Goal: Transaction & Acquisition: Purchase product/service

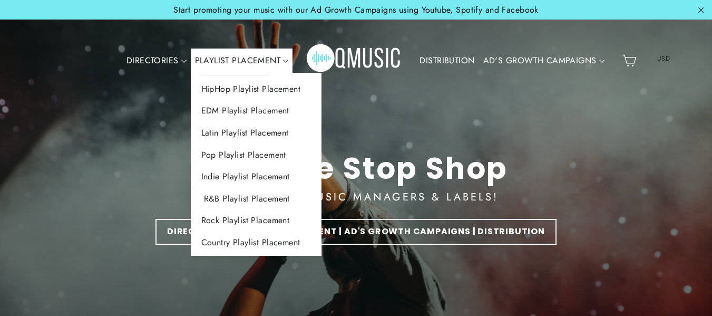
click at [225, 197] on link "R&B Playlist Placement" at bounding box center [256, 199] width 131 height 22
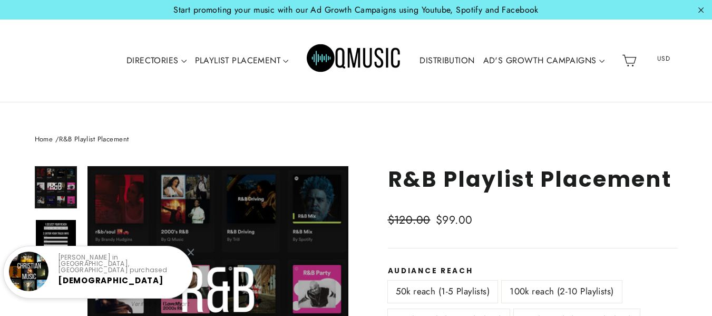
click at [188, 252] on div at bounding box center [190, 251] width 7 height 7
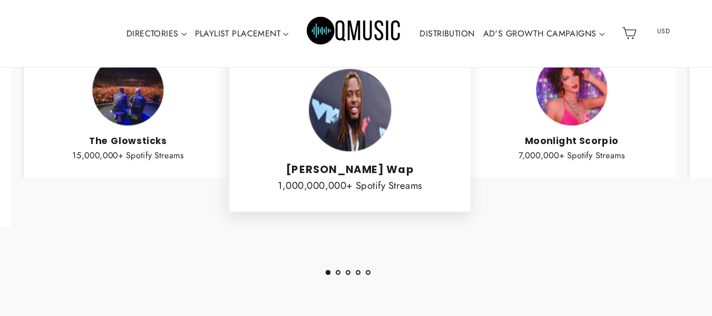
scroll to position [1478, 0]
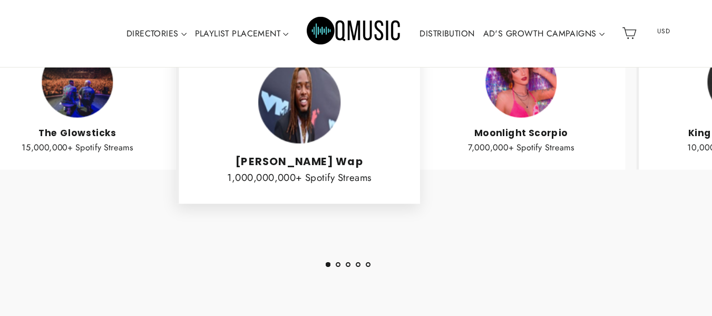
drag, startPoint x: 413, startPoint y: 198, endPoint x: 233, endPoint y: 199, distance: 180.9
click at [233, 199] on blockquote "★★★★★ These guys are legit! This is a necessity if you are trying to make it in…" at bounding box center [298, 74] width 244 height 258
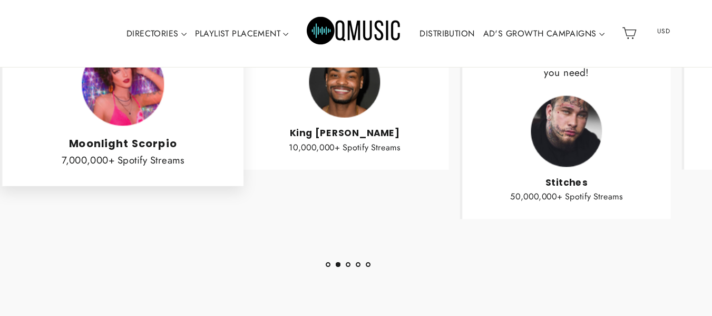
drag, startPoint x: 626, startPoint y: 144, endPoint x: 396, endPoint y: 144, distance: 229.9
click at [396, 144] on p "10,000,000+ Spotify Streams" at bounding box center [345, 147] width 178 height 14
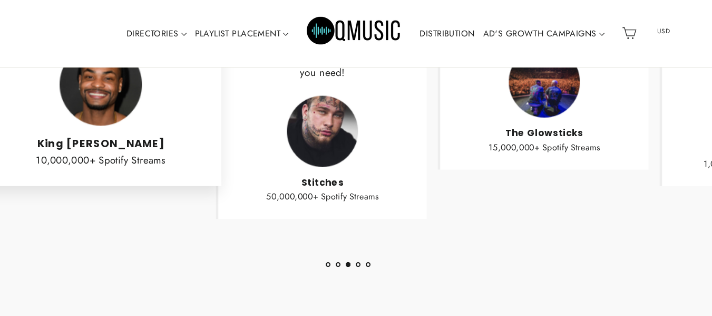
drag, startPoint x: 587, startPoint y: 144, endPoint x: 293, endPoint y: 187, distance: 297.8
click at [296, 186] on div "Stitches 50,000,000+ Spotify Streams" at bounding box center [323, 149] width 178 height 108
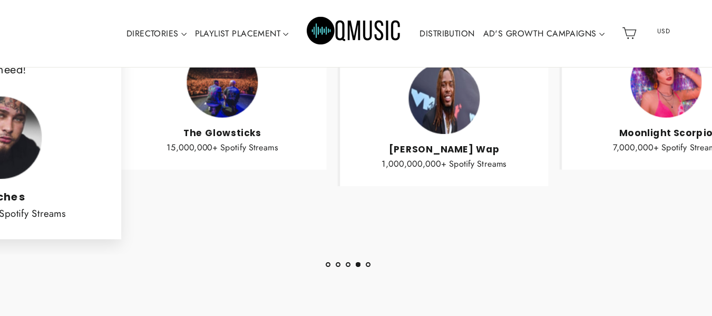
drag, startPoint x: 634, startPoint y: 139, endPoint x: 253, endPoint y: 195, distance: 385.4
click at [253, 195] on div "★★★★★ Probably the only legit playlist service I have found! real playlists, re…" at bounding box center [221, 70] width 222 height 268
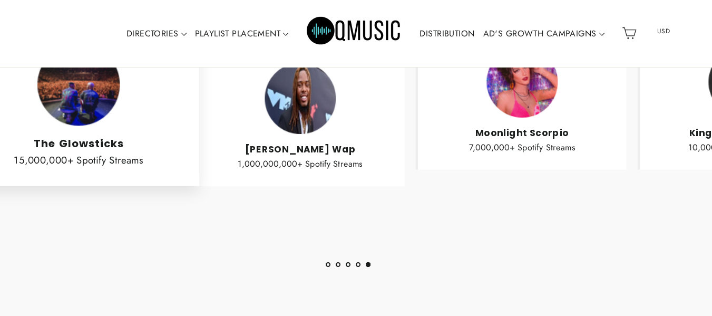
drag, startPoint x: 595, startPoint y: 160, endPoint x: 314, endPoint y: 225, distance: 288.6
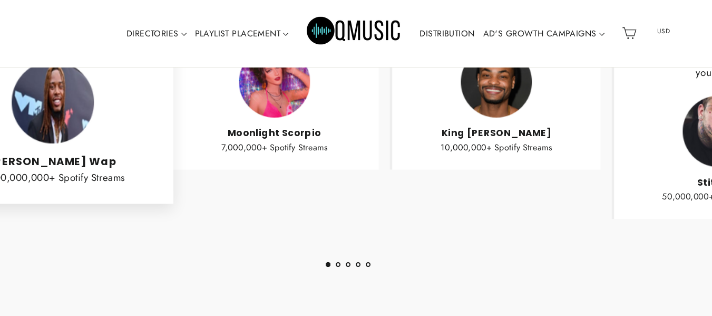
drag, startPoint x: 626, startPoint y: 157, endPoint x: 311, endPoint y: 213, distance: 320.2
click at [311, 213] on div "★★★★★ Helped me get on over 100 playlists!!! The best service I have used!! <3 …" at bounding box center [495, 95] width 2886 height 319
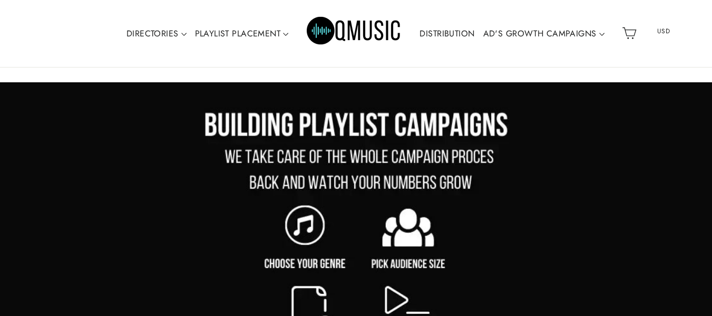
scroll to position [617, 0]
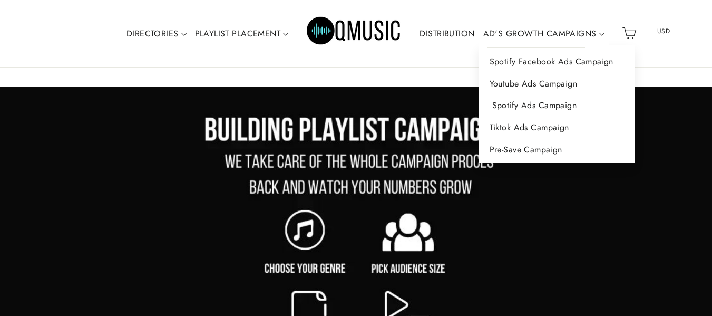
click at [522, 101] on link "Spotify Ads Campaign" at bounding box center [557, 105] width 156 height 22
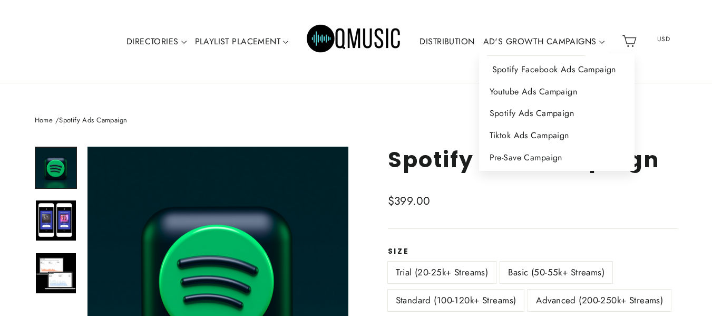
click at [525, 68] on link "Spotify Facebook Ads Campaign" at bounding box center [557, 70] width 156 height 22
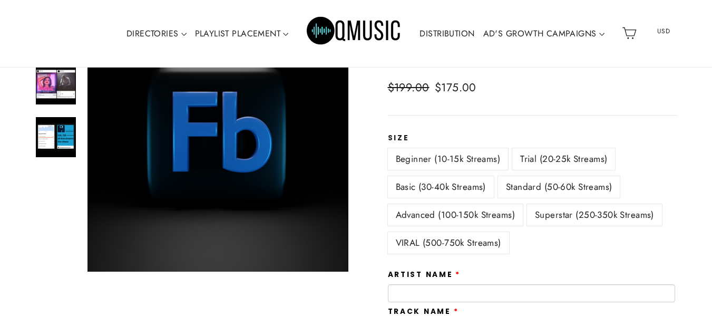
scroll to position [127, 0]
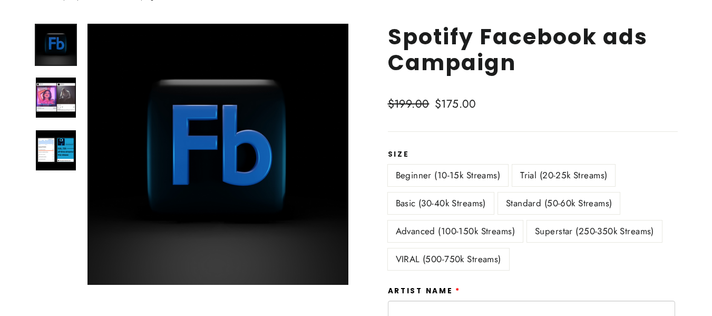
click at [549, 176] on label "Trial (20-25k Streams)" at bounding box center [564, 176] width 103 height 22
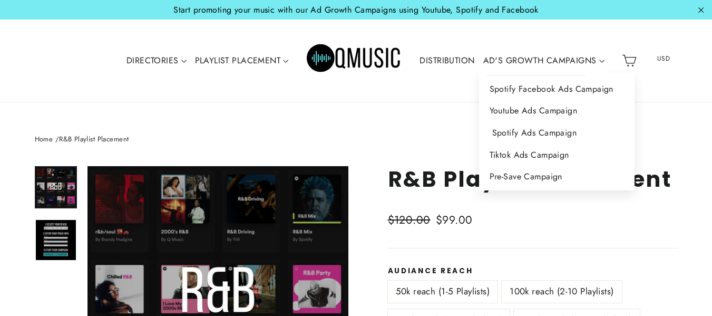
click at [520, 133] on link "Spotify Ads Campaign" at bounding box center [557, 133] width 156 height 22
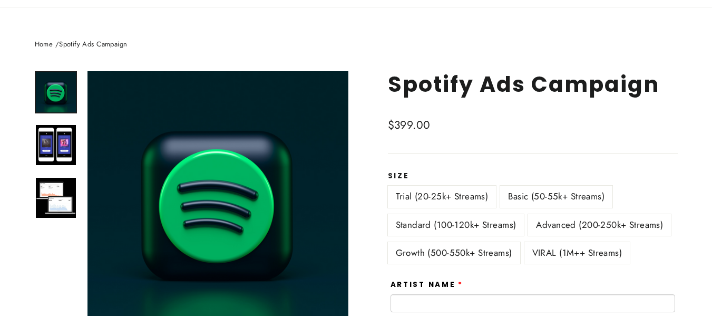
scroll to position [105, 0]
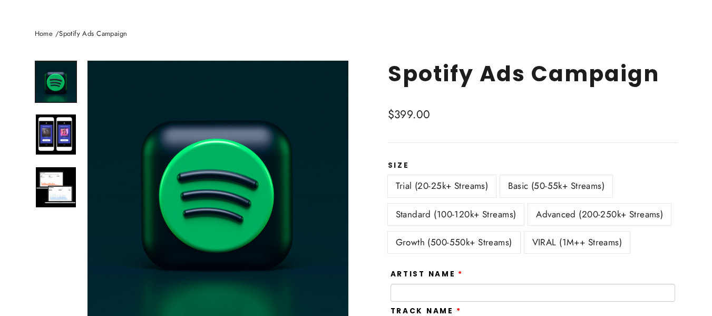
click at [539, 184] on label "Basic (50-55k+ Streams)" at bounding box center [556, 186] width 112 height 22
click at [439, 213] on label "Standard (100-120k+ Streams)" at bounding box center [456, 215] width 137 height 22
click at [408, 185] on label "Trial (20-25k+ Streams)" at bounding box center [442, 186] width 109 height 22
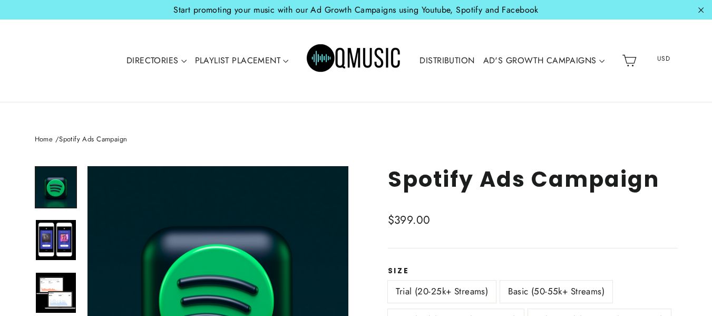
click at [700, 10] on icon "button" at bounding box center [702, 11] width 12 height 12
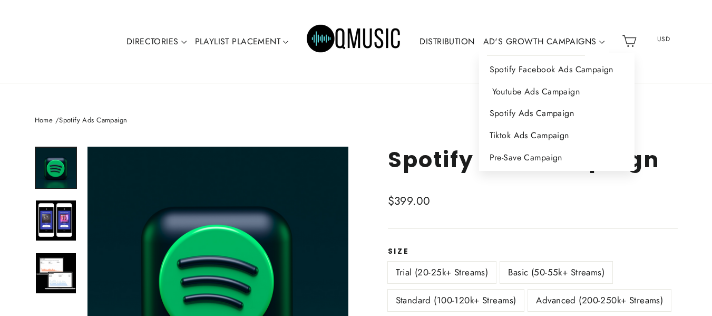
click at [518, 93] on link "Youtube Ads Campaign" at bounding box center [557, 92] width 156 height 22
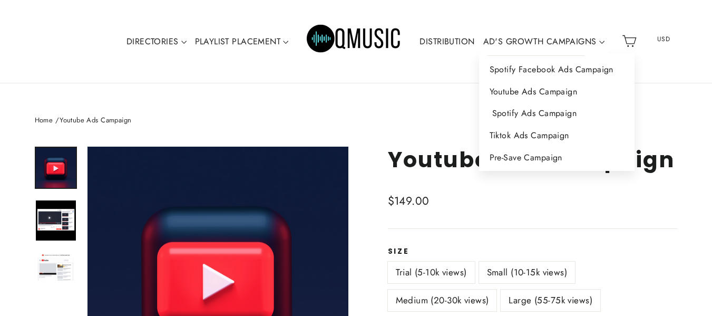
click at [509, 114] on link "Spotify Ads Campaign" at bounding box center [557, 113] width 156 height 22
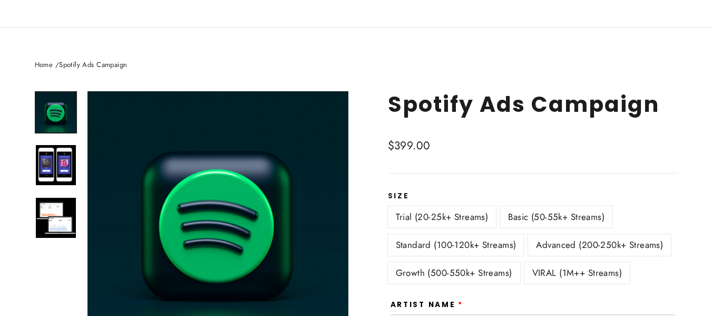
scroll to position [88, 0]
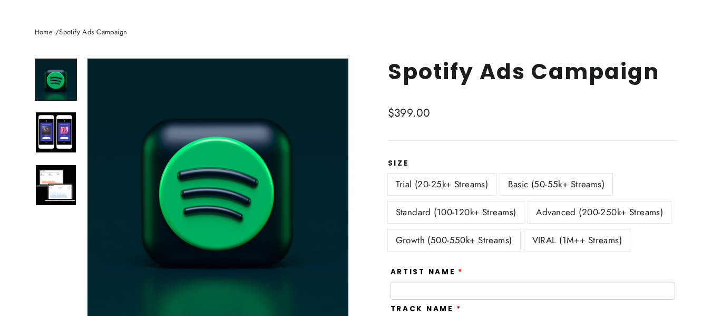
click at [580, 215] on label "Advanced (200-250k+ Streams)" at bounding box center [599, 212] width 143 height 22
click at [478, 211] on label "Standard (100-120k+ Streams)" at bounding box center [456, 212] width 137 height 22
click at [534, 182] on label "Basic (50-55k+ Streams)" at bounding box center [556, 184] width 112 height 22
click at [441, 205] on label "Standard (100-120k+ Streams)" at bounding box center [456, 212] width 137 height 22
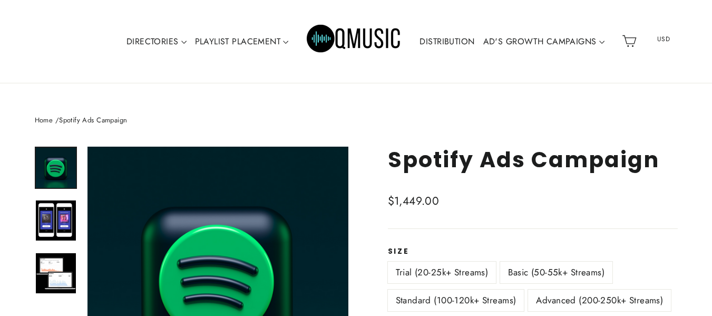
click at [440, 271] on label "Trial (20-25k+ Streams)" at bounding box center [442, 273] width 109 height 22
click at [558, 267] on label "Basic (50-55k+ Streams)" at bounding box center [556, 273] width 112 height 22
click at [432, 274] on label "Trial (20-25k+ Streams)" at bounding box center [442, 273] width 109 height 22
